Goal: Transaction & Acquisition: Purchase product/service

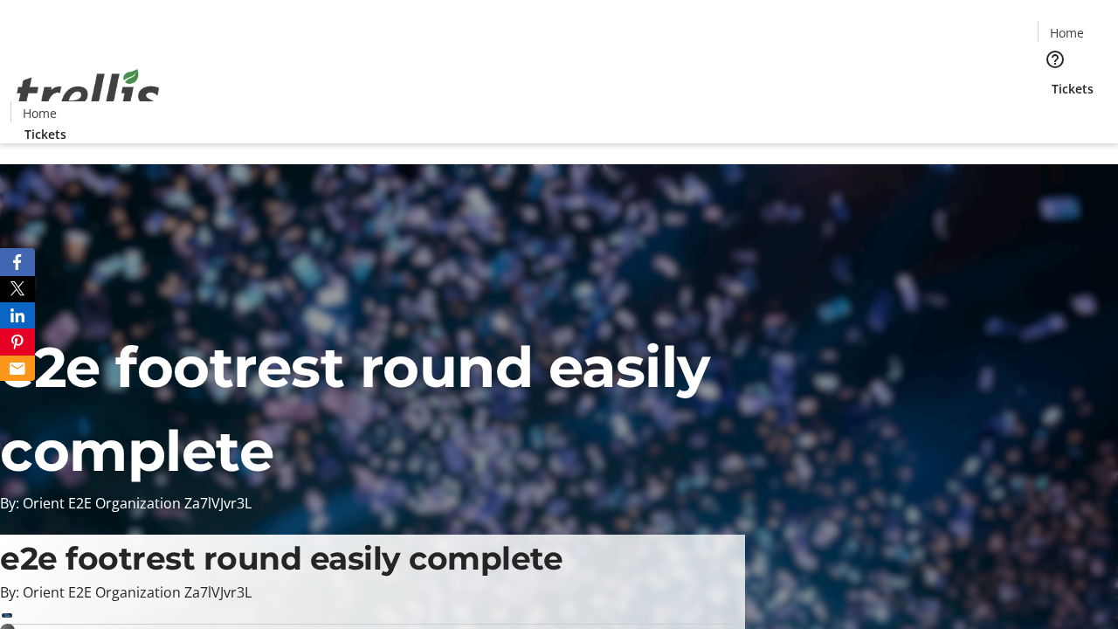
click at [1051, 79] on span "Tickets" at bounding box center [1072, 88] width 42 height 18
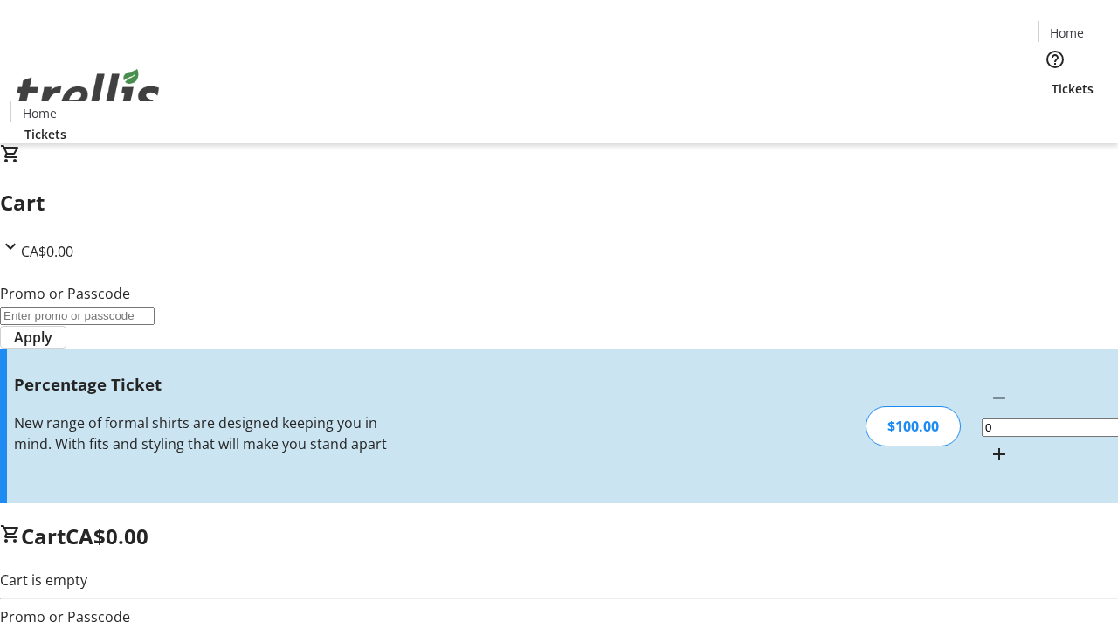
click at [988, 444] on mat-icon "Increment by one" at bounding box center [998, 454] width 21 height 21
type input "1"
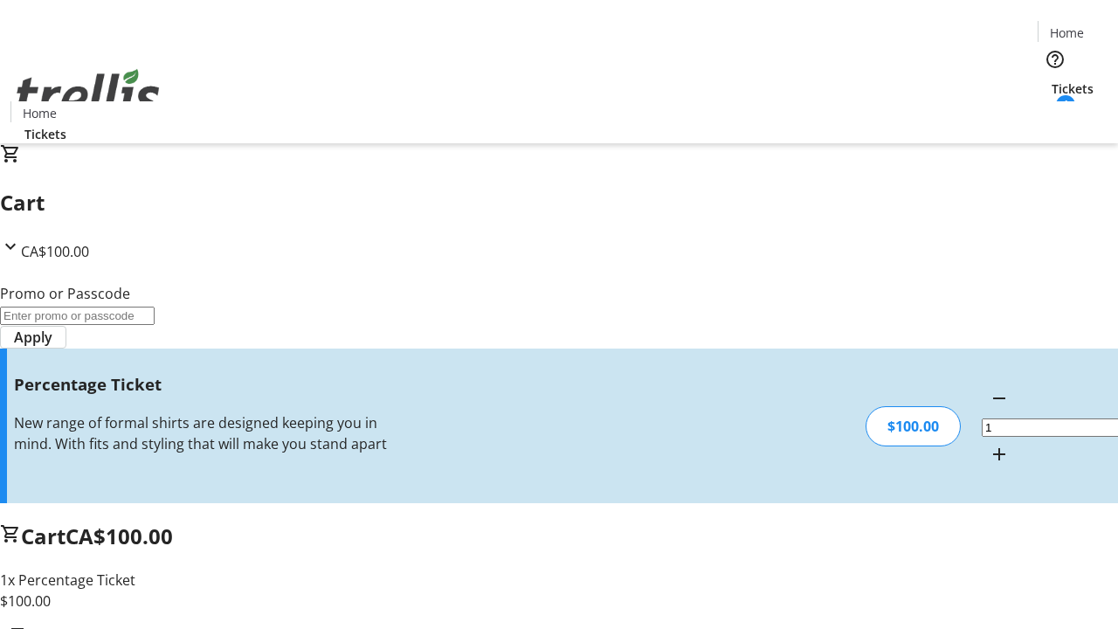
type input "BAR"
